Goal: Navigation & Orientation: Find specific page/section

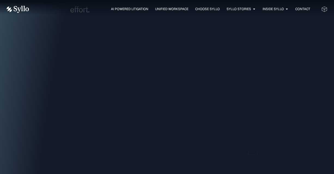
scroll to position [484, 0]
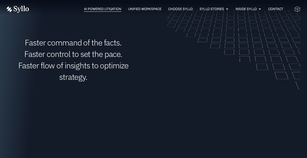
scroll to position [574, 0]
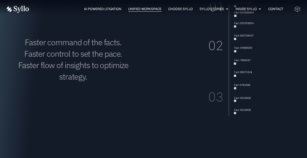
click at [135, 10] on span "Unified Workspace" at bounding box center [144, 9] width 33 height 5
